Goal: Transaction & Acquisition: Subscribe to service/newsletter

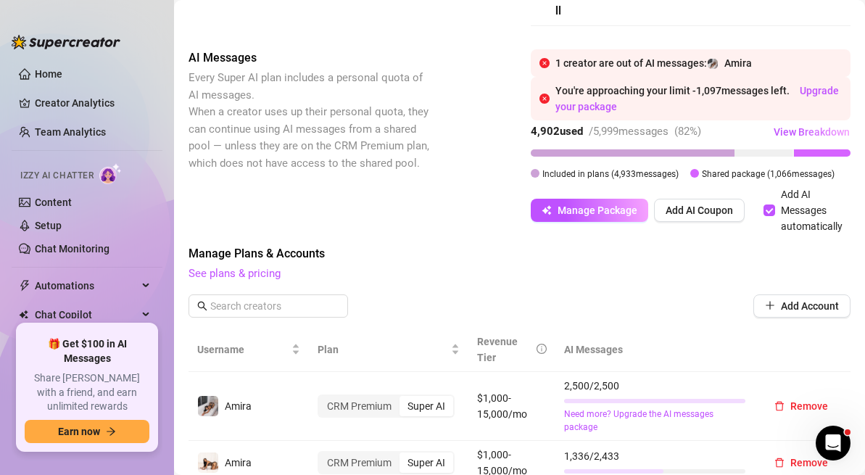
scroll to position [836, 0]
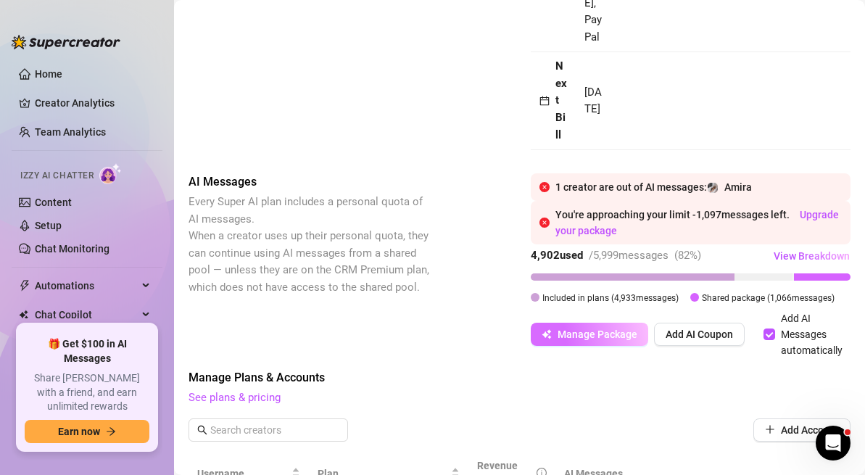
click at [606, 328] on span "Manage Package" at bounding box center [597, 334] width 80 height 12
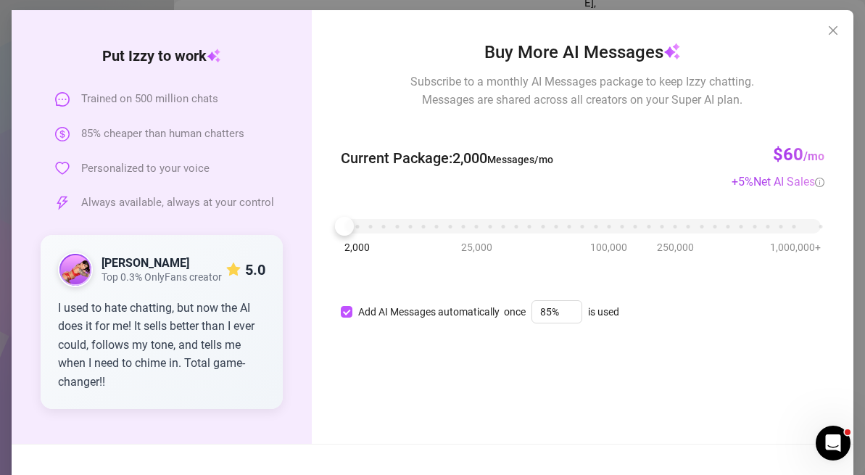
scroll to position [64, 0]
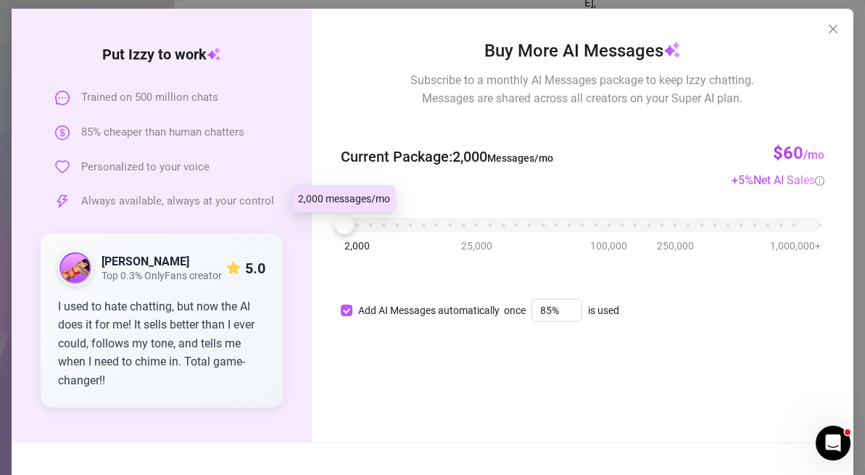
drag, startPoint x: 346, startPoint y: 232, endPoint x: 307, endPoint y: 248, distance: 42.9
click at [307, 248] on div "Put [PERSON_NAME] to work Trained on 500 million chats 85% cheaper than human c…" at bounding box center [433, 225] width 842 height 433
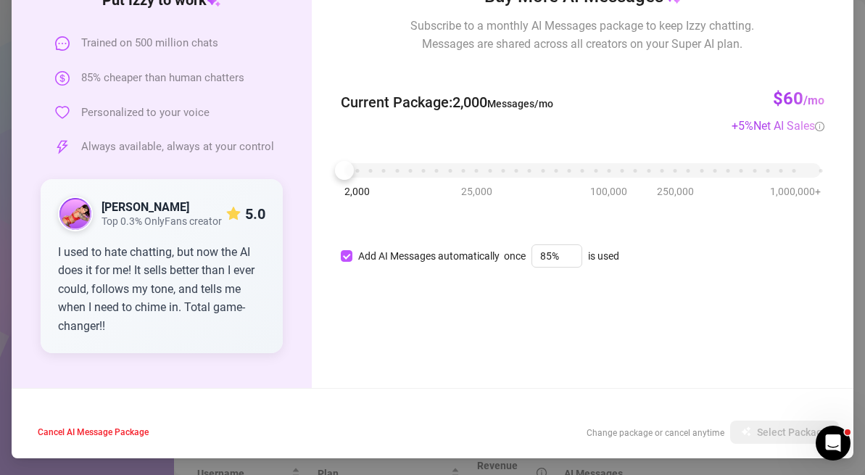
scroll to position [94, 0]
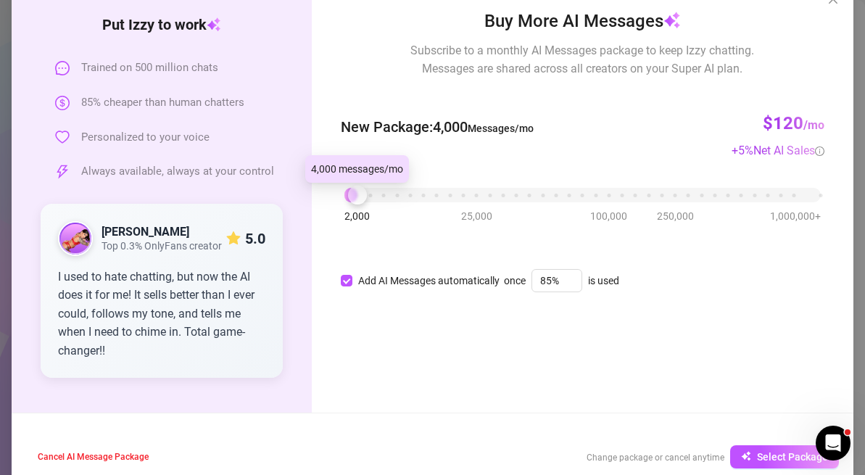
drag, startPoint x: 349, startPoint y: 202, endPoint x: 357, endPoint y: 206, distance: 9.1
click at [357, 207] on div "2,000 25,000 100,000 250,000 1,000,000+" at bounding box center [582, 196] width 483 height 38
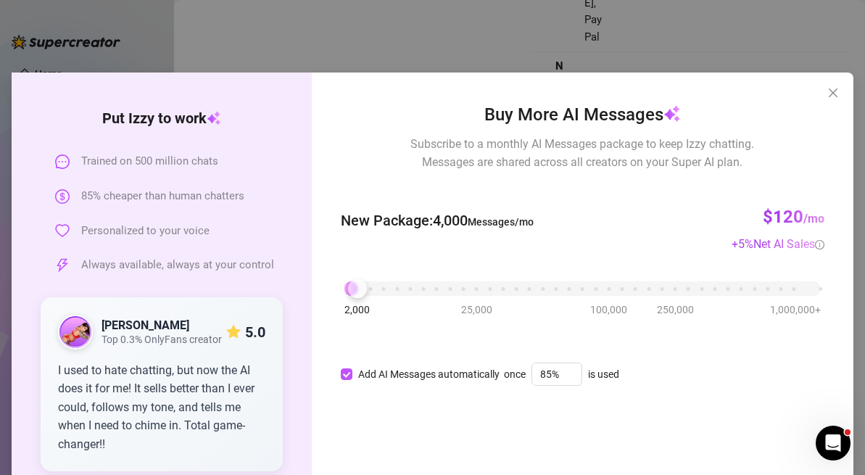
scroll to position [0, 0]
click at [836, 93] on icon "close" at bounding box center [833, 93] width 12 height 12
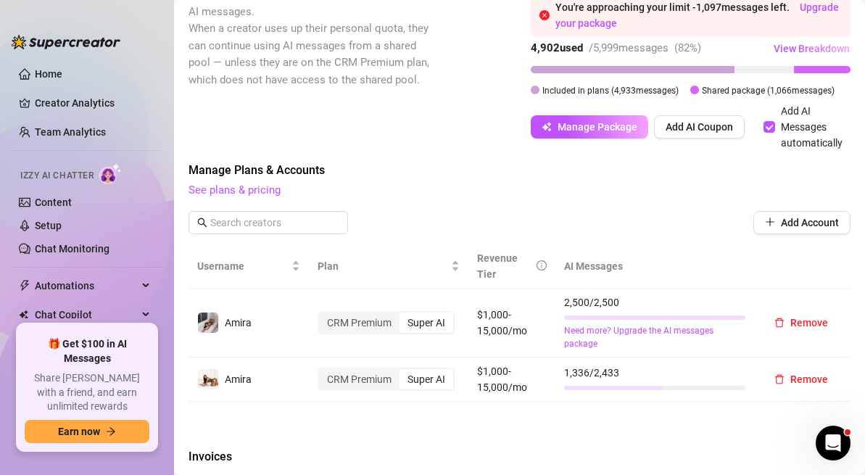
scroll to position [1046, 0]
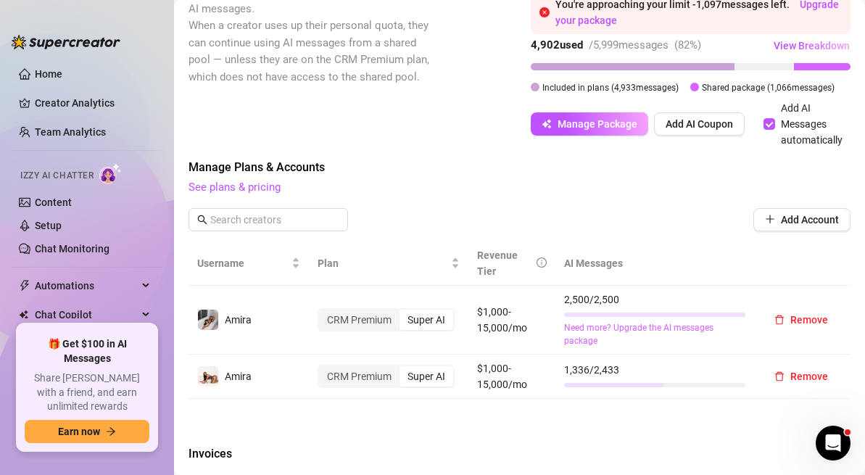
click at [584, 321] on link "Need more? Upgrade the AI messages package" at bounding box center [654, 335] width 181 height 28
click at [560, 112] on button "Manage Package" at bounding box center [589, 123] width 117 height 23
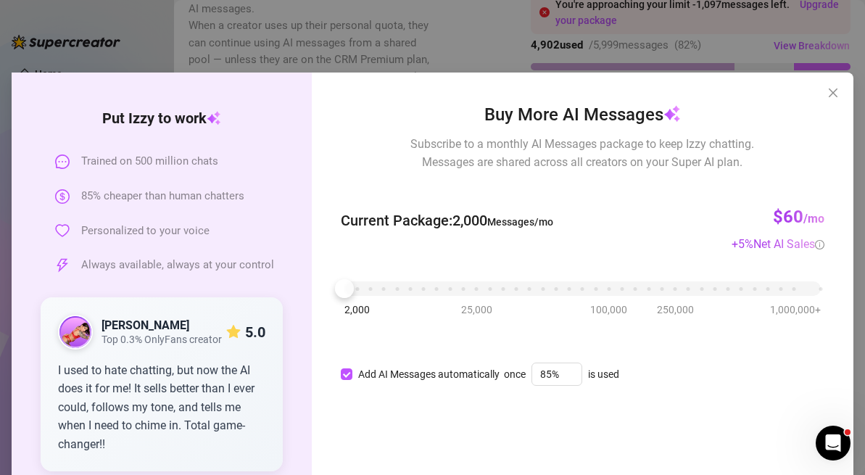
click at [347, 298] on div "2,000 25,000 100,000 250,000 1,000,000+" at bounding box center [582, 289] width 483 height 38
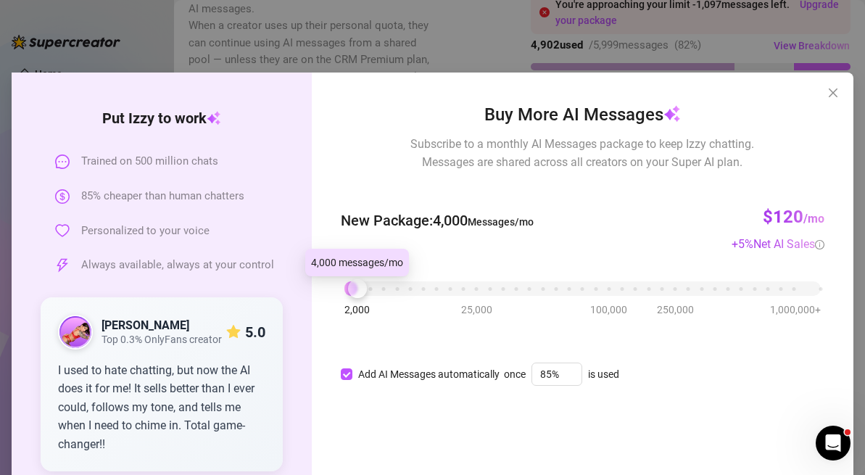
drag, startPoint x: 346, startPoint y: 291, endPoint x: 362, endPoint y: 291, distance: 15.9
click at [362, 291] on div at bounding box center [357, 288] width 19 height 19
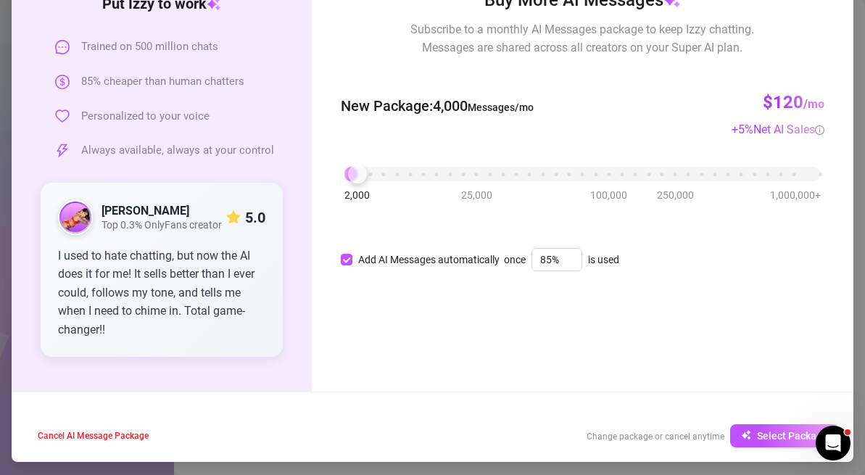
scroll to position [118, 0]
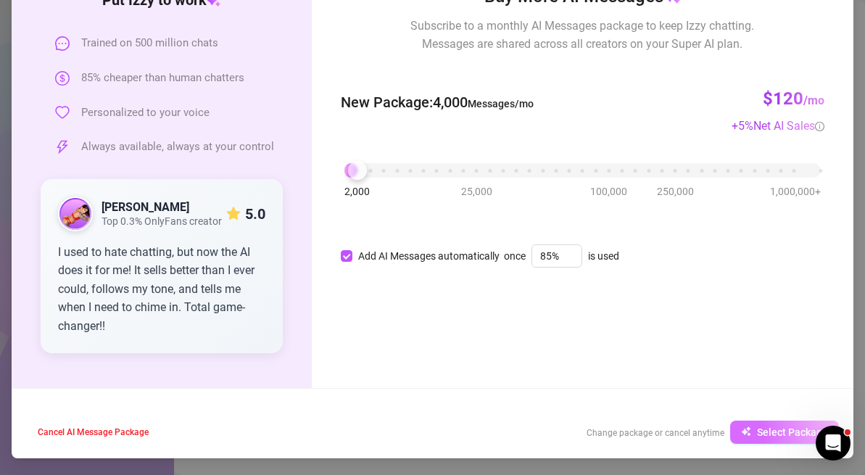
click at [759, 436] on span "Select Package" at bounding box center [792, 432] width 71 height 12
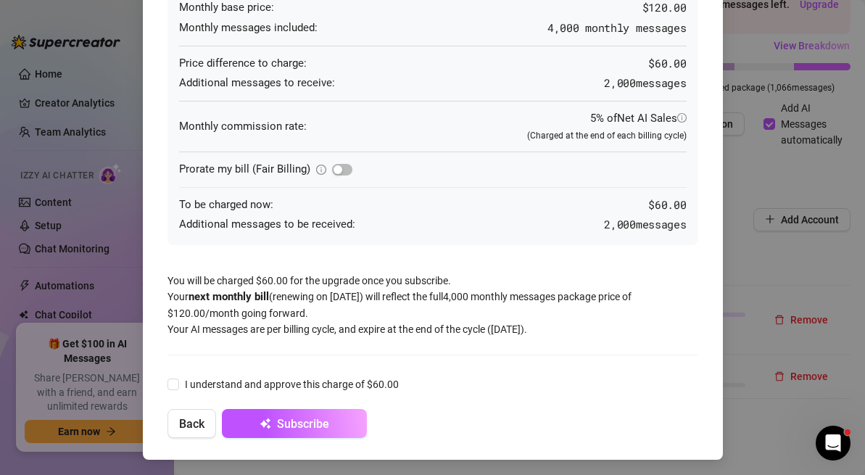
scroll to position [207, 0]
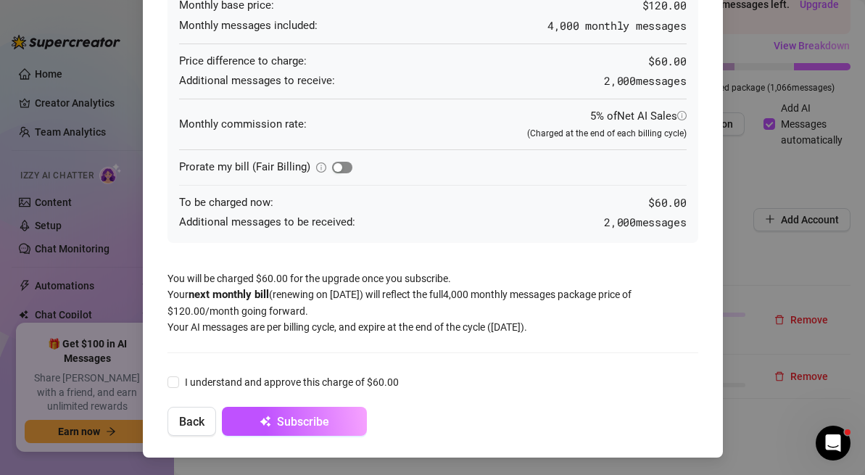
click at [336, 170] on div "button" at bounding box center [337, 167] width 9 height 9
click at [171, 387] on span at bounding box center [173, 382] width 12 height 12
click at [171, 386] on input "I understand and approve this charge of $18.00" at bounding box center [172, 381] width 10 height 10
checkbox input "true"
click at [342, 163] on div "button" at bounding box center [346, 167] width 9 height 9
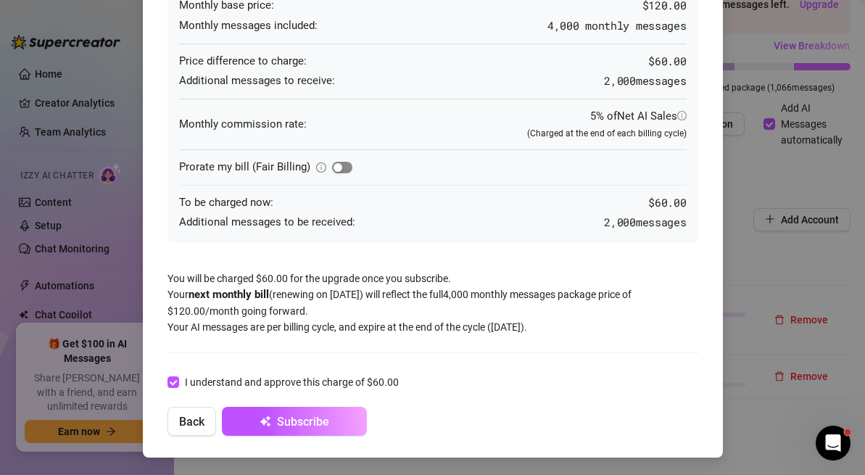
click at [342, 162] on span "button" at bounding box center [342, 168] width 20 height 12
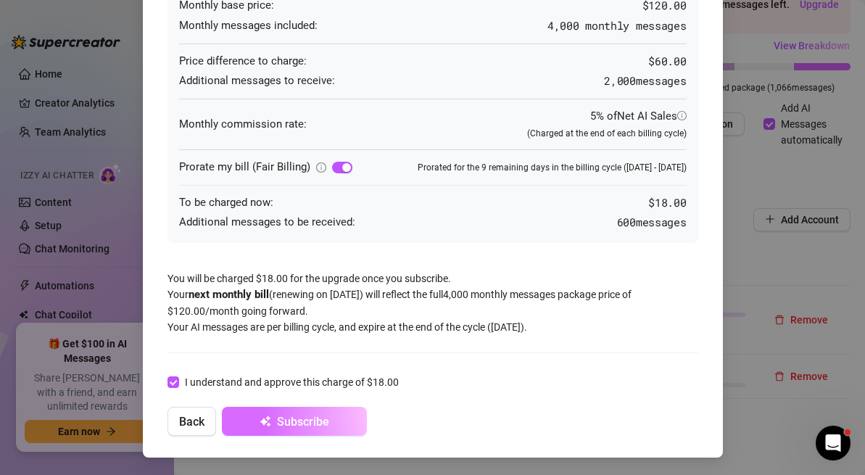
click at [297, 413] on button "Subscribe" at bounding box center [294, 421] width 145 height 29
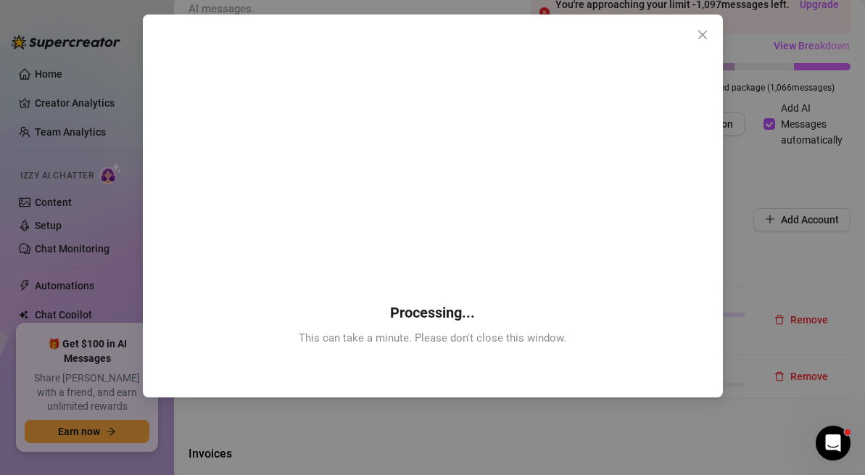
scroll to position [0, 0]
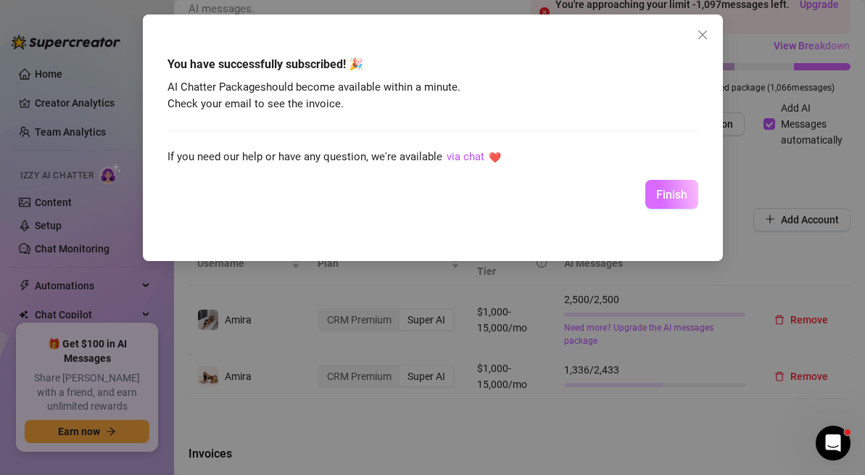
click at [666, 189] on span "Finish" at bounding box center [671, 195] width 31 height 14
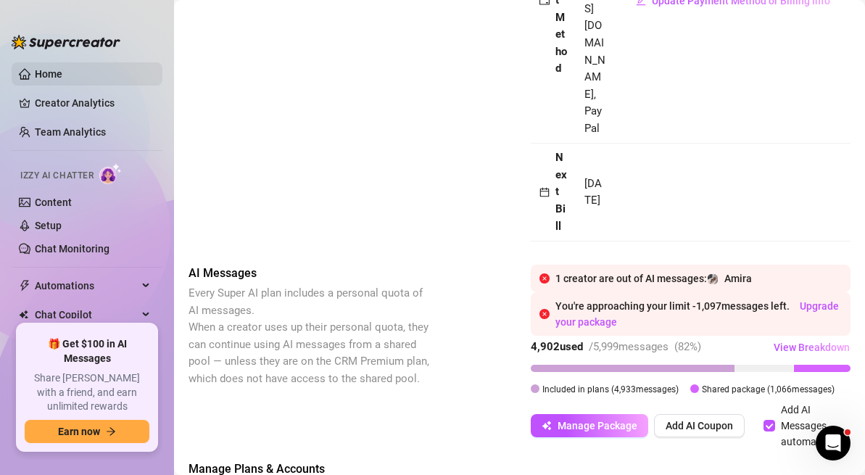
scroll to position [560, 0]
